Goal: Check status: Check status

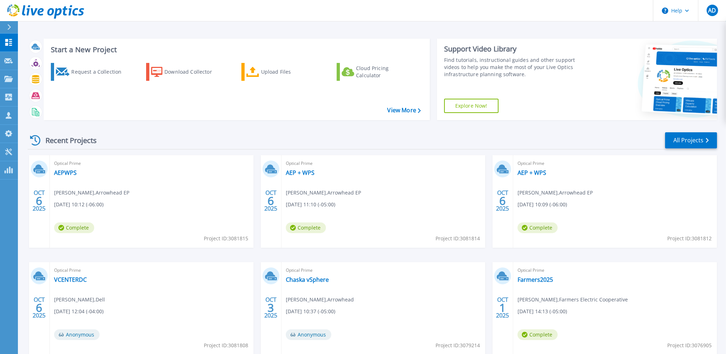
click at [168, 136] on div "Recent Projects All Projects" at bounding box center [372, 141] width 689 height 18
click at [72, 280] on link "VCENTERDC" at bounding box center [70, 279] width 33 height 7
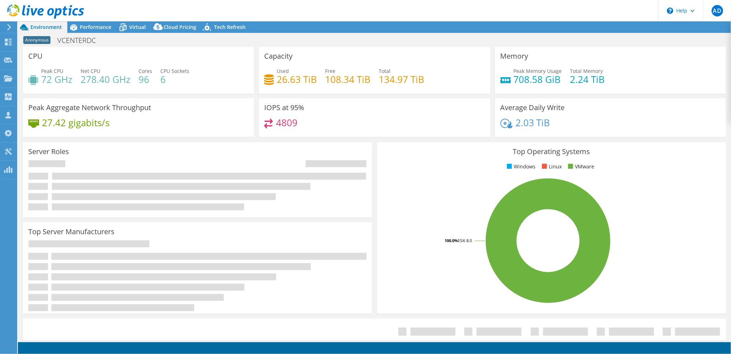
select select "USD"
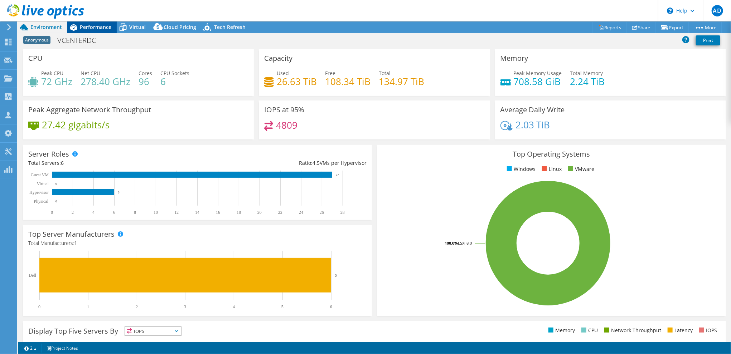
click at [92, 32] on div "Performance" at bounding box center [91, 26] width 49 height 11
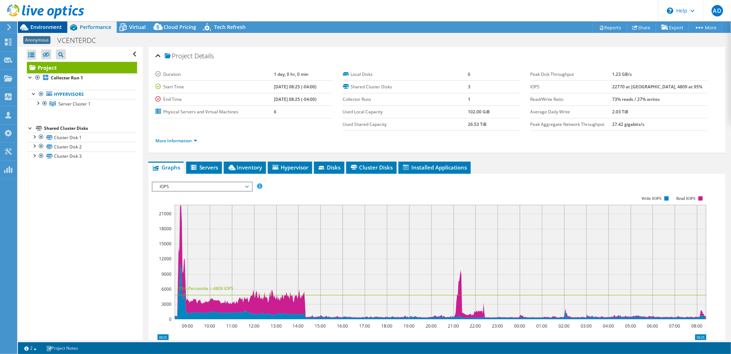
click at [50, 26] on span "Environment" at bounding box center [45, 27] width 31 height 7
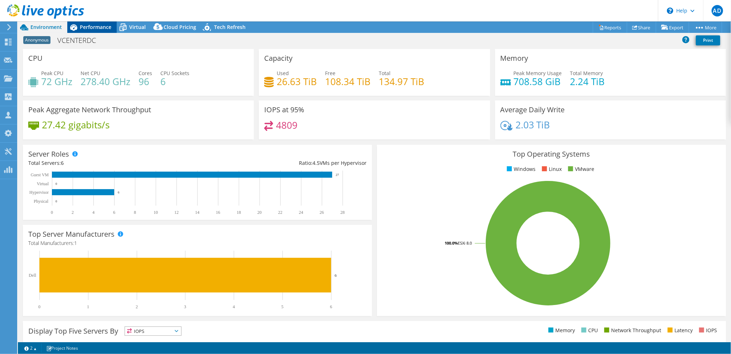
click at [95, 30] on span "Performance" at bounding box center [95, 27] width 31 height 7
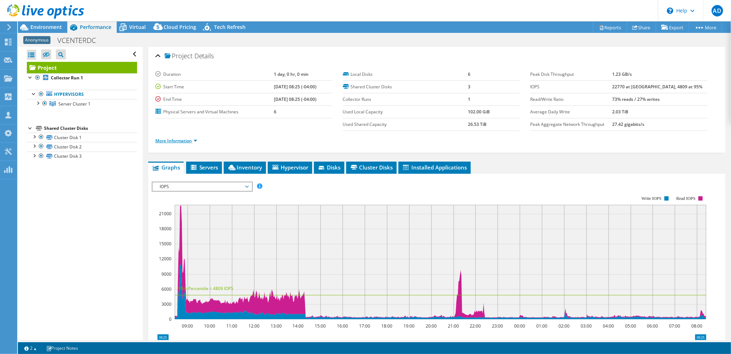
click at [179, 142] on link "More Information" at bounding box center [176, 141] width 42 height 6
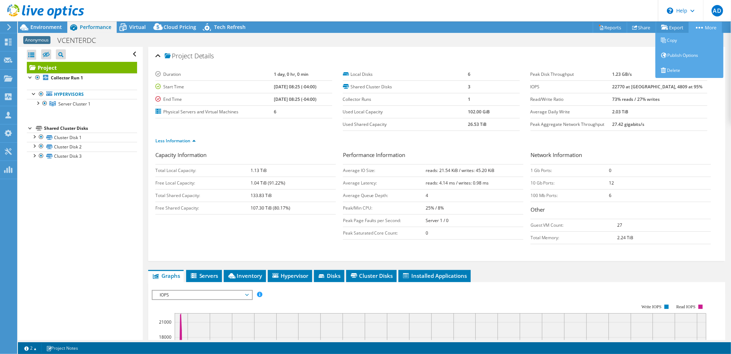
click at [696, 27] on icon at bounding box center [699, 28] width 7 height 2
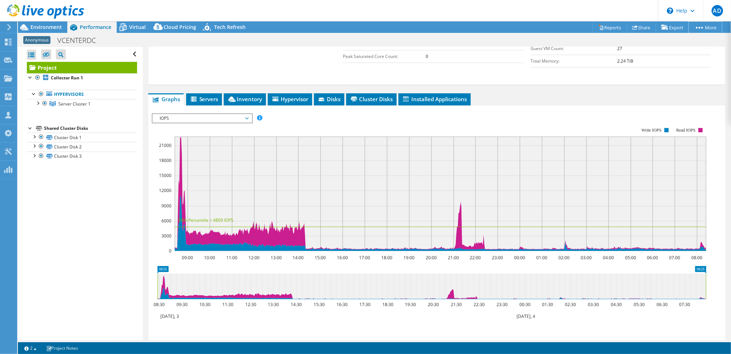
scroll to position [179, 0]
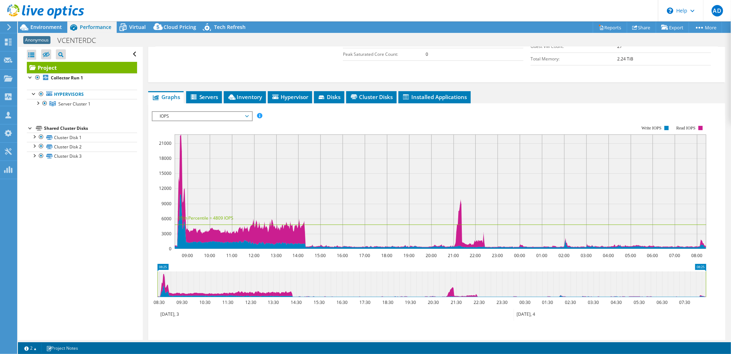
click at [47, 11] on icon at bounding box center [45, 11] width 77 height 15
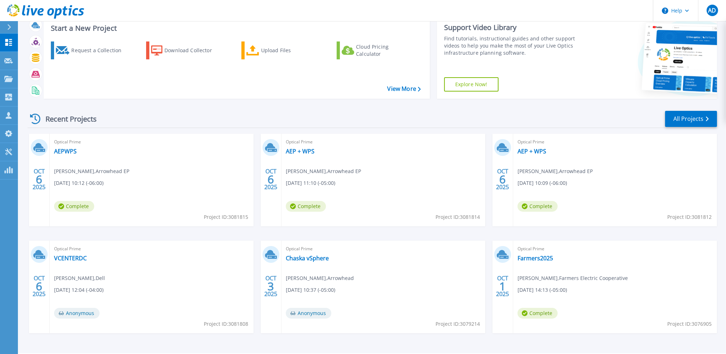
scroll to position [42, 0]
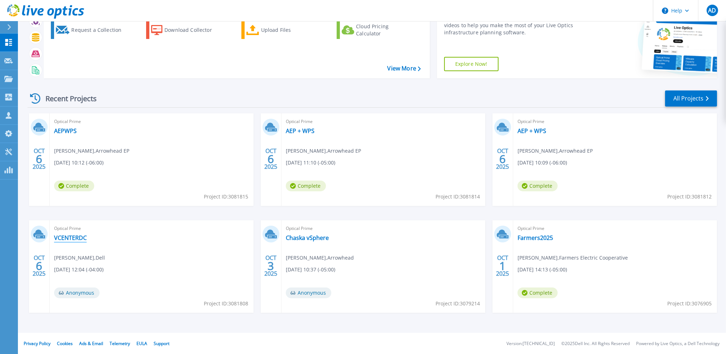
click at [77, 238] on link "VCENTERDC" at bounding box center [70, 237] width 33 height 7
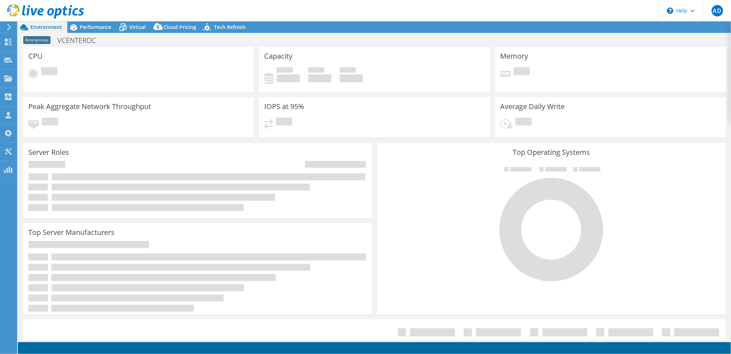
select select "USD"
